Goal: Task Accomplishment & Management: Complete application form

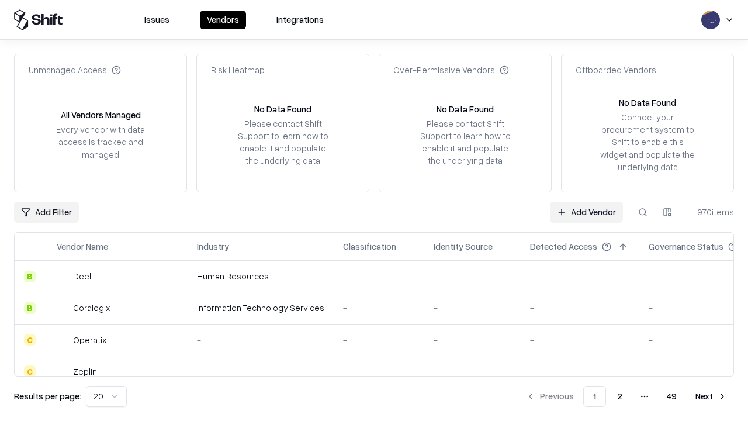
click at [586, 212] on link "Add Vendor" at bounding box center [586, 212] width 73 height 21
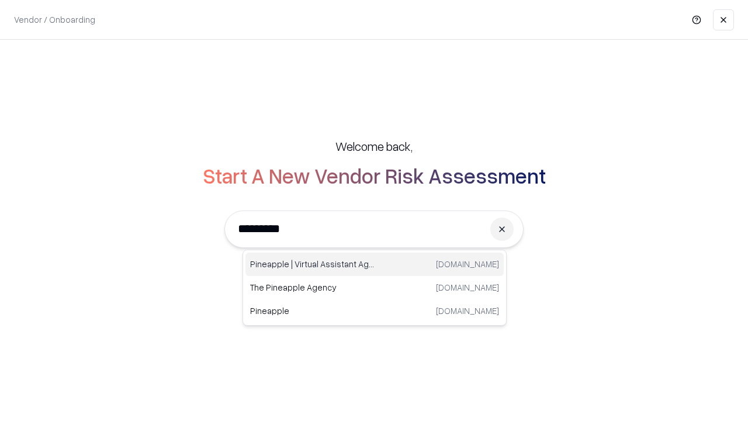
click at [375, 264] on div "Pineapple | Virtual Assistant Agency [DOMAIN_NAME]" at bounding box center [375, 264] width 258 height 23
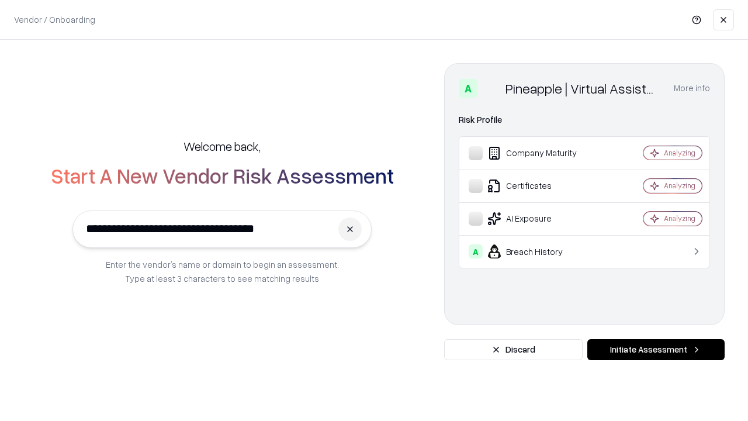
type input "**********"
click at [656, 350] on button "Initiate Assessment" at bounding box center [656, 349] width 137 height 21
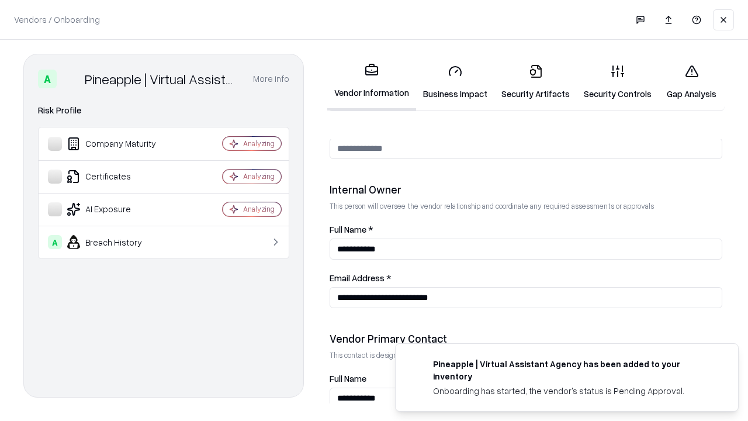
scroll to position [606, 0]
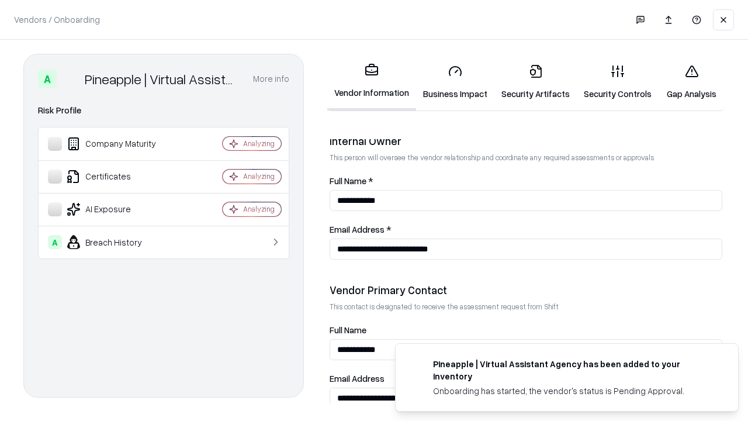
click at [455, 82] on link "Business Impact" at bounding box center [455, 82] width 78 height 54
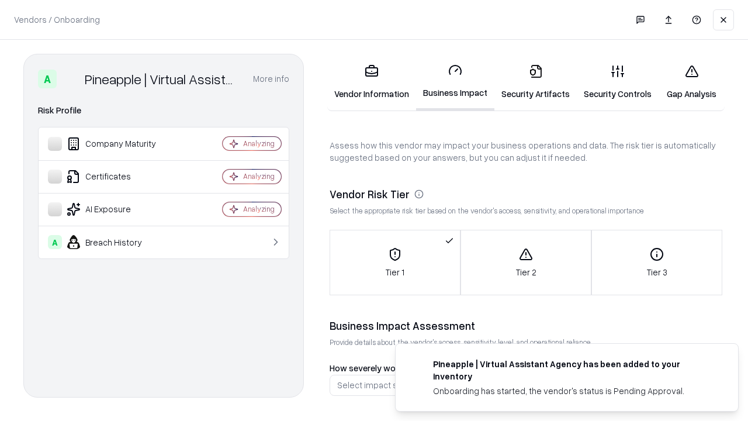
click at [536, 82] on link "Security Artifacts" at bounding box center [536, 82] width 82 height 54
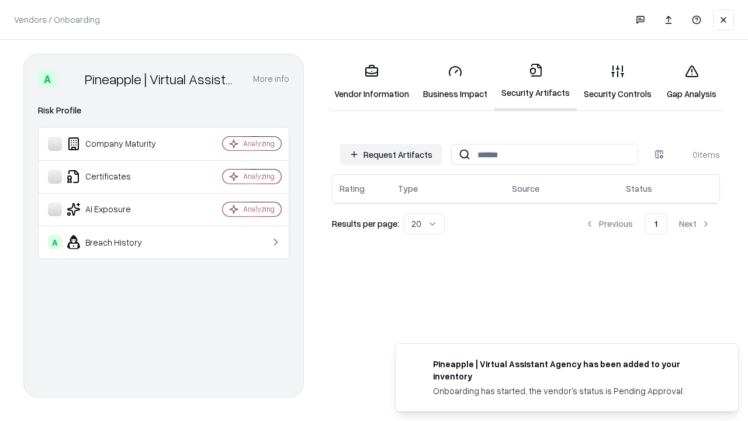
click at [391, 154] on button "Request Artifacts" at bounding box center [391, 154] width 102 height 21
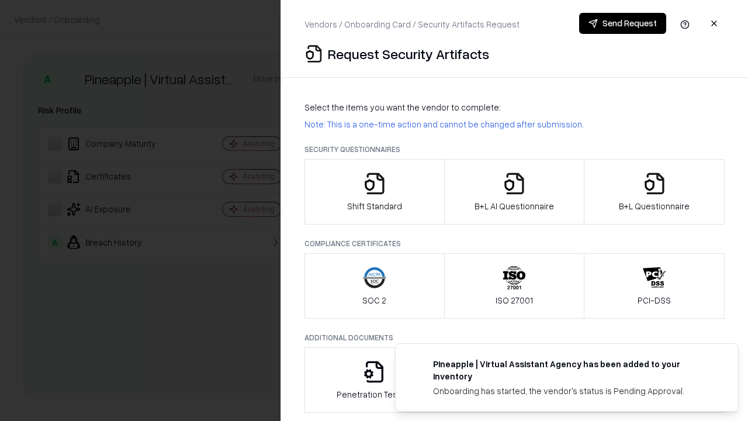
click at [374, 192] on icon "button" at bounding box center [374, 183] width 23 height 23
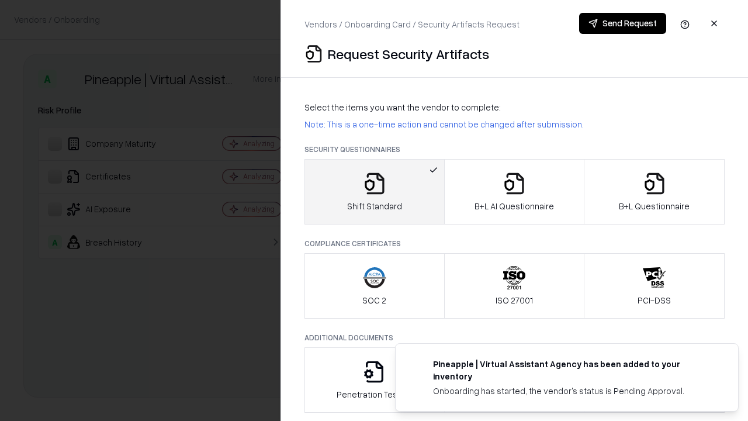
click at [623, 23] on button "Send Request" at bounding box center [622, 23] width 87 height 21
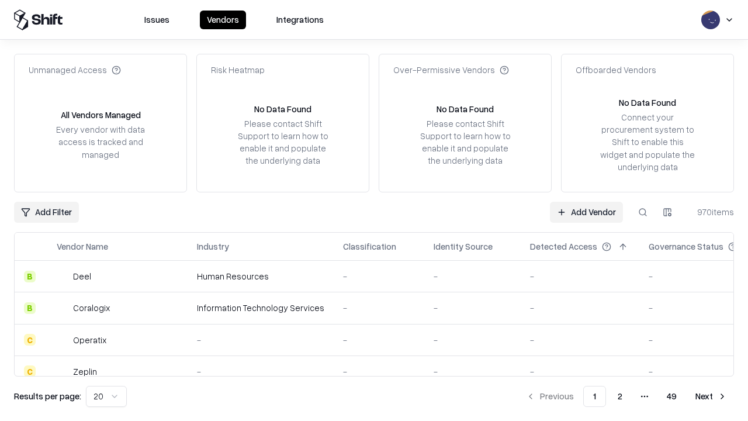
click at [643, 212] on button at bounding box center [643, 212] width 21 height 21
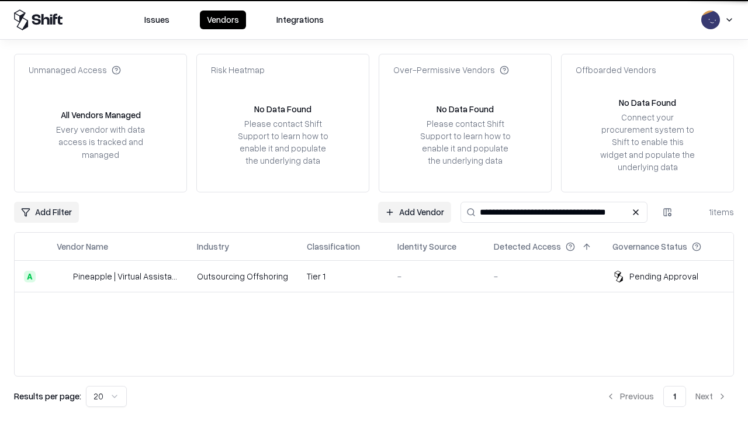
type input "**********"
click at [381, 276] on td "Tier 1" at bounding box center [343, 277] width 91 height 32
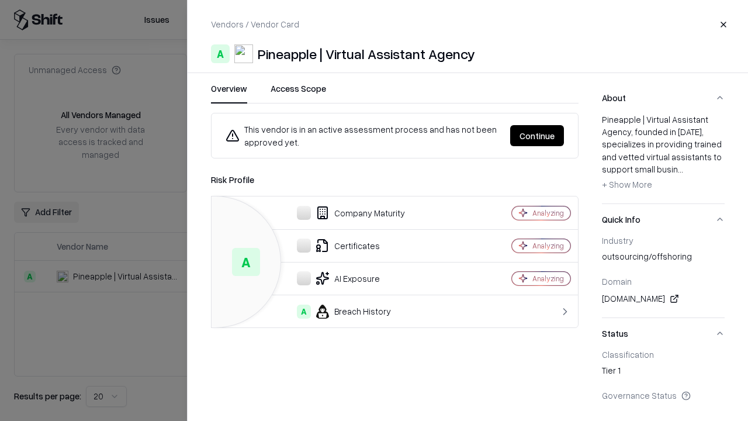
click at [537, 136] on button "Continue" at bounding box center [537, 135] width 54 height 21
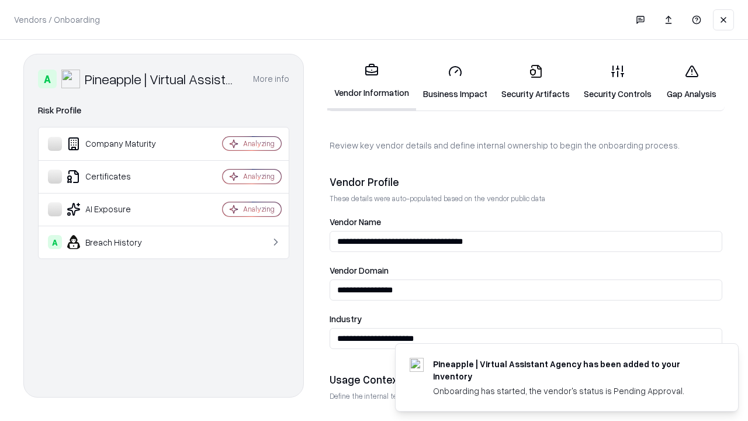
click at [536, 82] on link "Security Artifacts" at bounding box center [536, 82] width 82 height 54
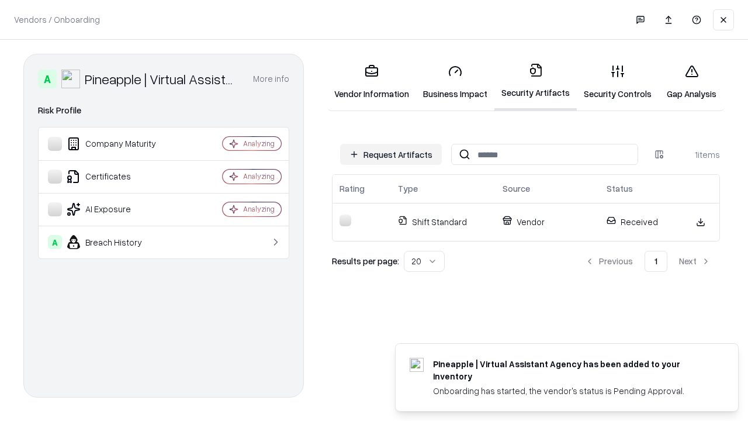
click at [618, 82] on link "Security Controls" at bounding box center [618, 82] width 82 height 54
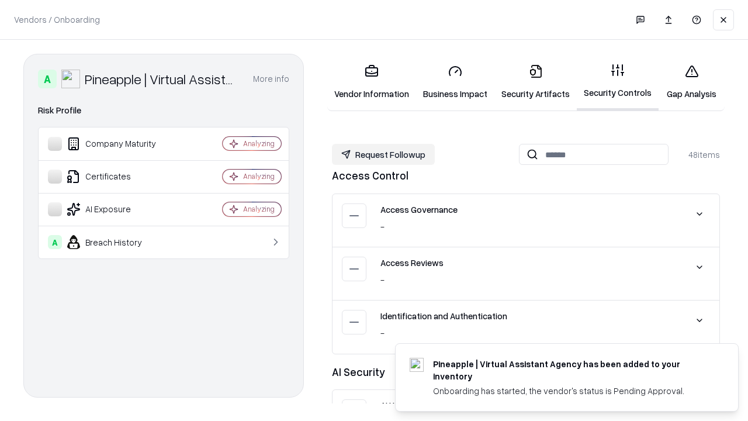
click at [384, 154] on button "Request Followup" at bounding box center [383, 154] width 103 height 21
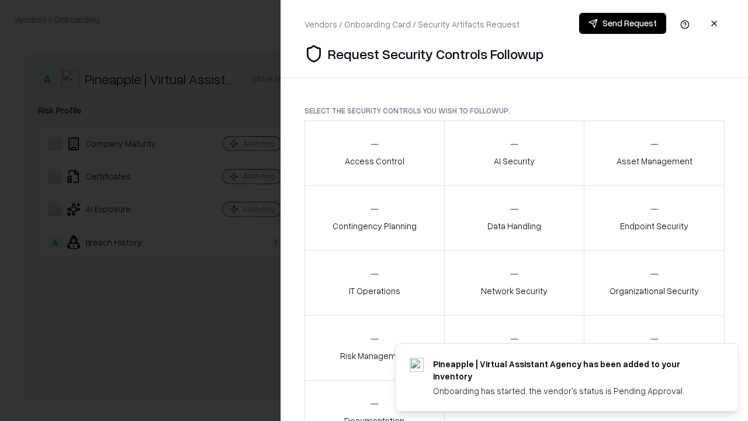
click at [374, 153] on div "Access Control" at bounding box center [375, 153] width 60 height 29
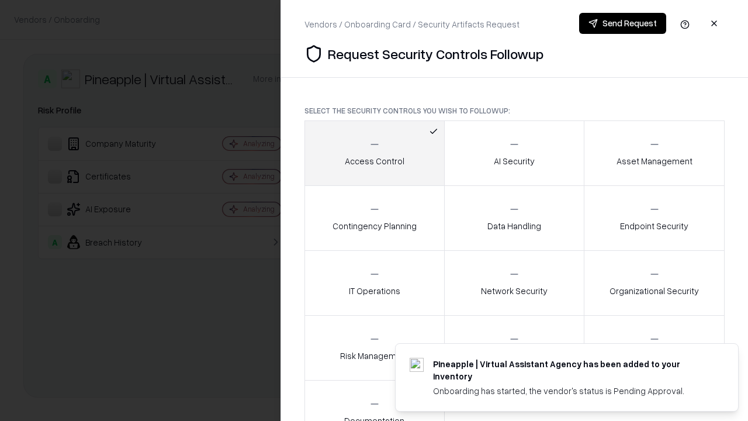
click at [623, 23] on button "Send Request" at bounding box center [622, 23] width 87 height 21
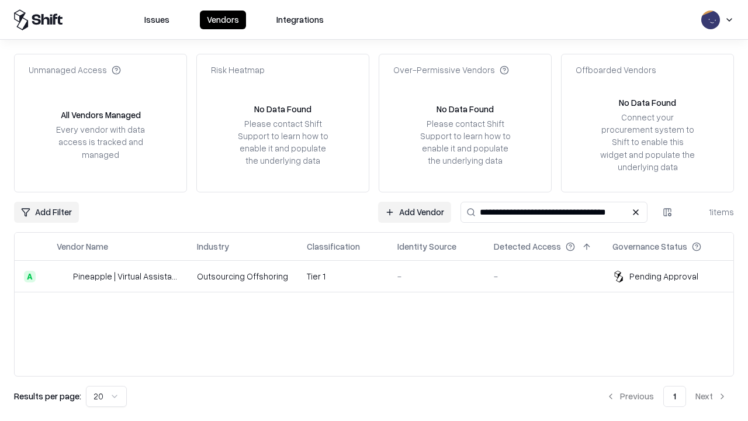
type input "**********"
click at [381, 276] on td "Tier 1" at bounding box center [343, 277] width 91 height 32
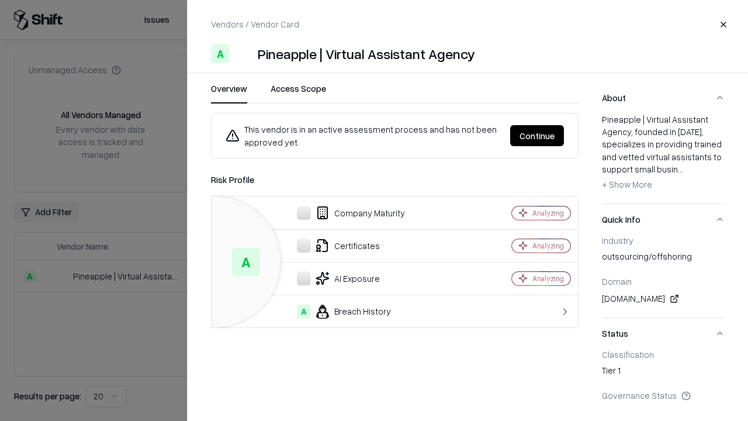
click at [537, 136] on button "Continue" at bounding box center [537, 135] width 54 height 21
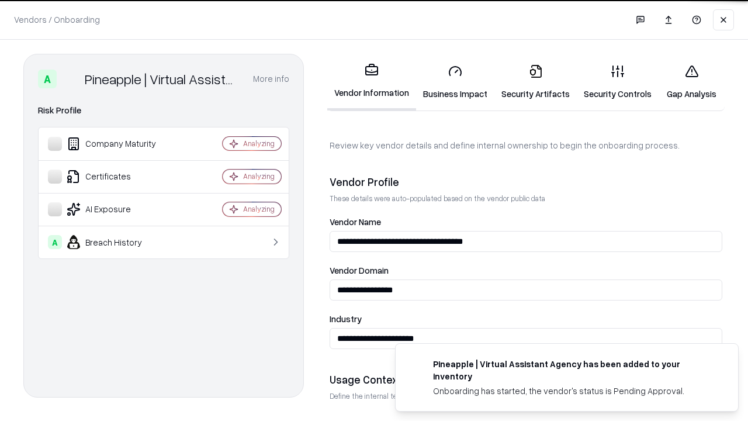
click at [692, 82] on link "Gap Analysis" at bounding box center [692, 82] width 66 height 54
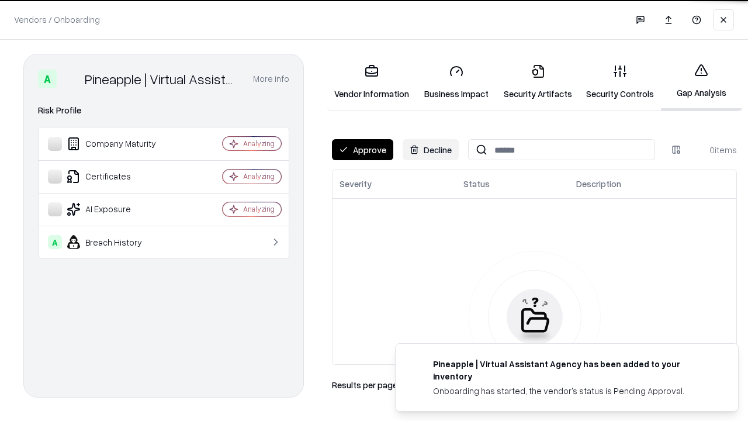
click at [362, 150] on button "Approve" at bounding box center [362, 149] width 61 height 21
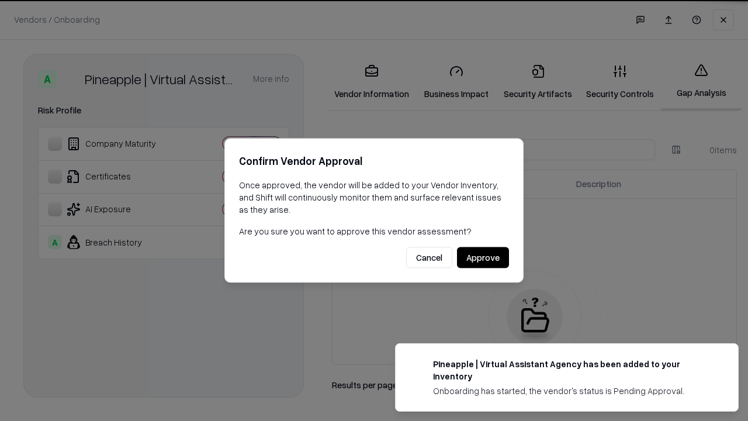
click at [483, 257] on button "Approve" at bounding box center [483, 257] width 52 height 21
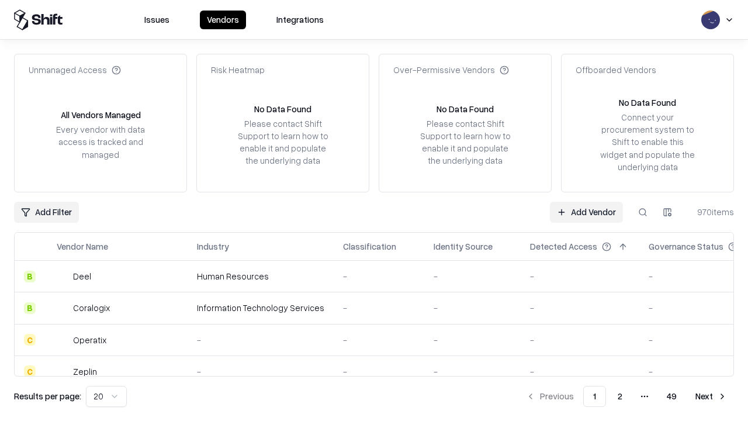
type input "**********"
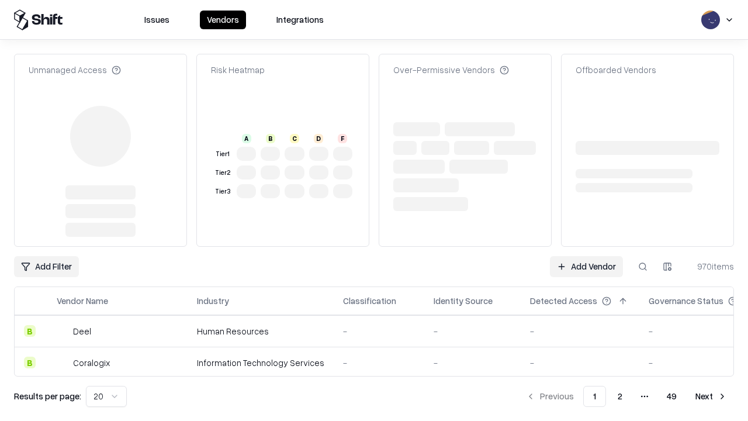
click at [586, 256] on link "Add Vendor" at bounding box center [586, 266] width 73 height 21
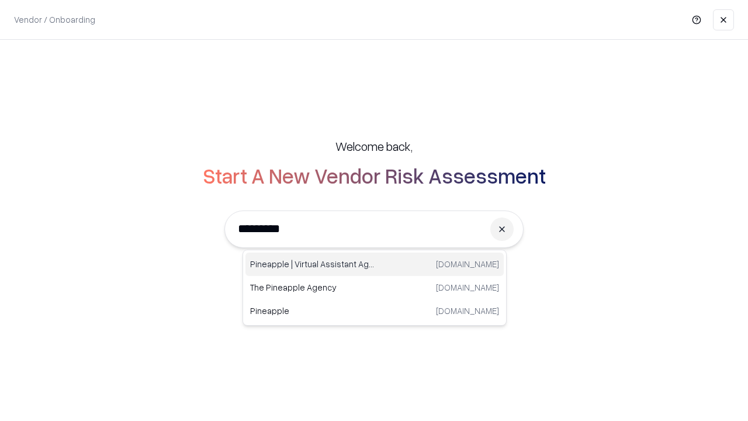
click at [375, 264] on div "Pineapple | Virtual Assistant Agency trypineapple.com" at bounding box center [375, 264] width 258 height 23
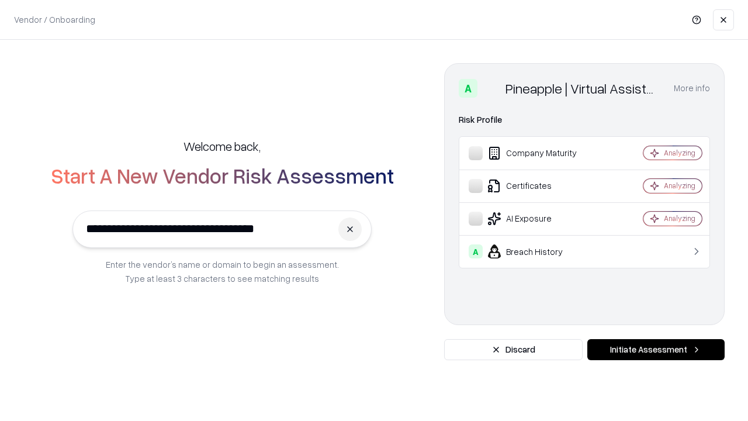
type input "**********"
click at [656, 350] on button "Initiate Assessment" at bounding box center [656, 349] width 137 height 21
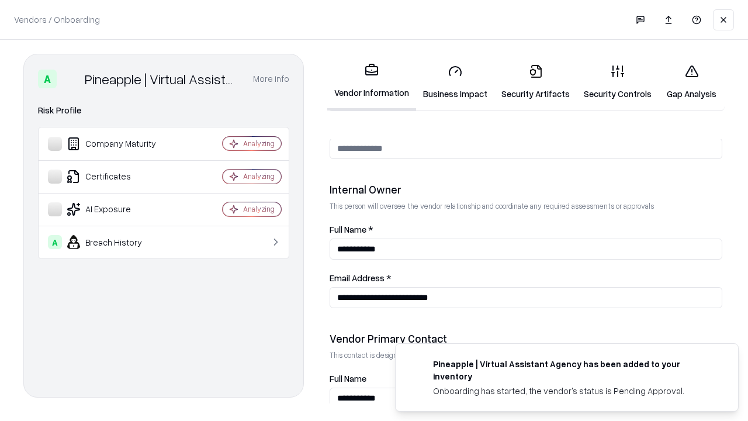
scroll to position [606, 0]
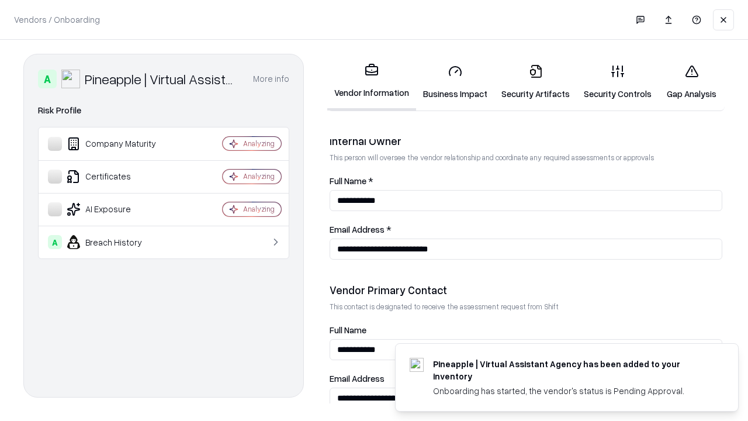
click at [692, 82] on link "Gap Analysis" at bounding box center [692, 82] width 66 height 54
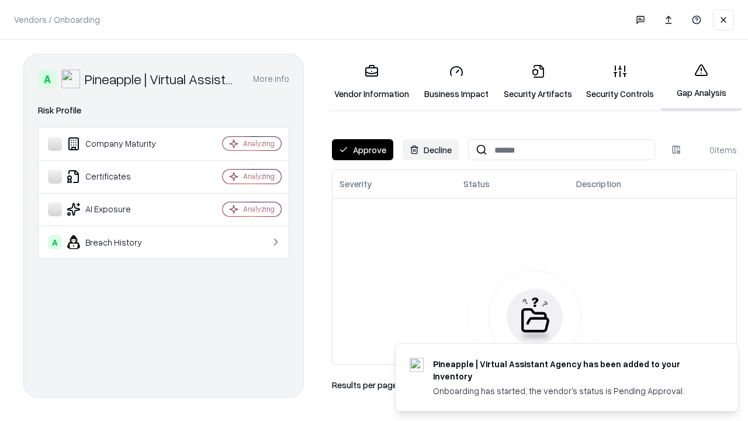
click at [362, 150] on button "Approve" at bounding box center [362, 149] width 61 height 21
